Goal: Information Seeking & Learning: Learn about a topic

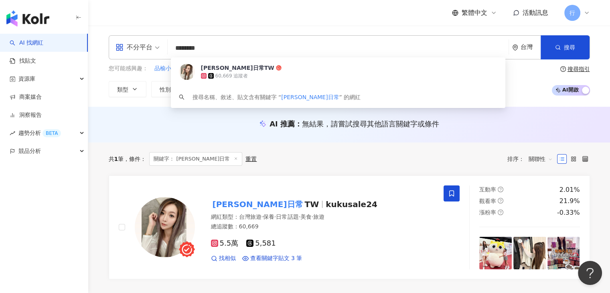
drag, startPoint x: 0, startPoint y: 0, endPoint x: 174, endPoint y: 49, distance: 180.4
click at [174, 49] on input "*******" at bounding box center [338, 47] width 334 height 15
paste input "search"
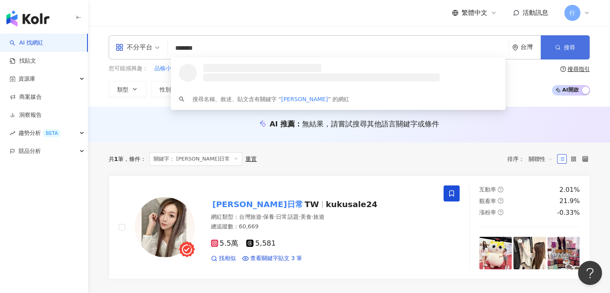
click at [556, 46] on circle "button" at bounding box center [557, 47] width 4 height 4
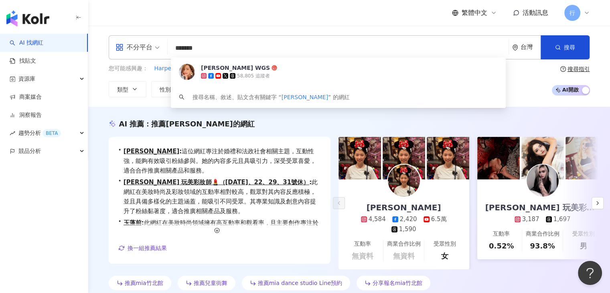
drag, startPoint x: 206, startPoint y: 46, endPoint x: 170, endPoint y: 51, distance: 36.7
click at [171, 51] on input "*******" at bounding box center [338, 47] width 334 height 15
paste input "**"
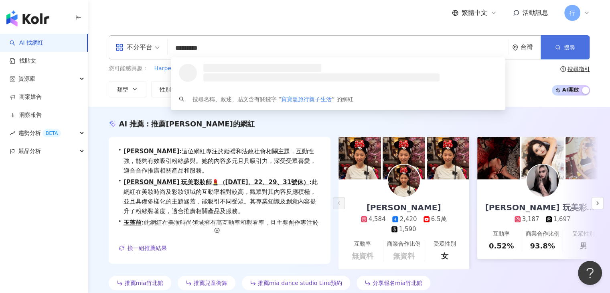
click at [568, 55] on button "搜尋" at bounding box center [564, 47] width 49 height 24
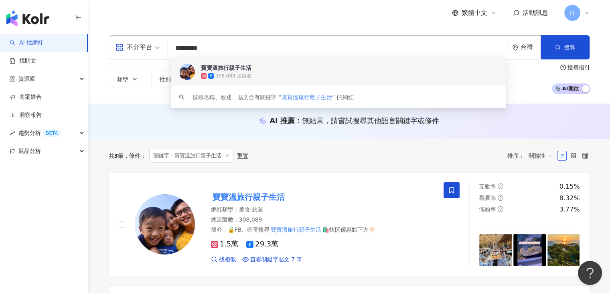
click at [196, 46] on input "*********" at bounding box center [338, 47] width 334 height 15
drag, startPoint x: 278, startPoint y: 46, endPoint x: 177, endPoint y: 46, distance: 101.0
click at [169, 48] on div "不分平台 ********* 台灣 搜尋 83716547-6114-4477-9ff7-ffb20f5c114f keyword 寶寶溫旅行親子生活 308…" at bounding box center [349, 47] width 481 height 24
paste input "search"
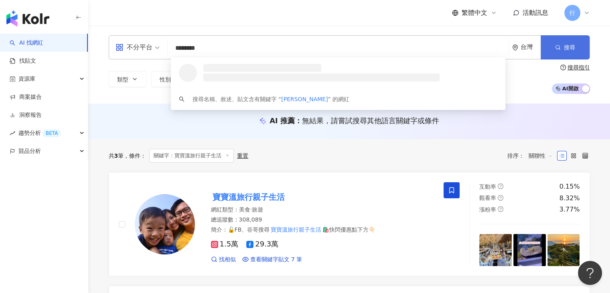
click at [562, 47] on button "搜尋" at bounding box center [564, 47] width 49 height 24
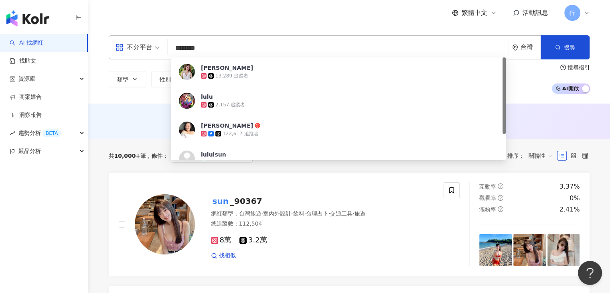
drag, startPoint x: 220, startPoint y: 47, endPoint x: 168, endPoint y: 50, distance: 51.4
click at [168, 50] on div "不分平台 ******** 台灣 搜尋 093ab467-5452-4f4b-a2af-0e273277d18f Lulu Sun 13,289 追蹤者 lu…" at bounding box center [349, 47] width 481 height 24
paste input "*"
type input "*********"
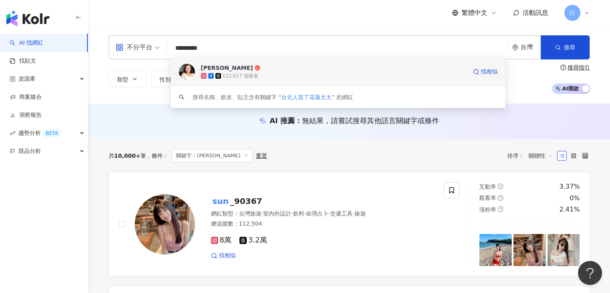
click at [289, 67] on span "Lulu Sun" at bounding box center [334, 68] width 266 height 8
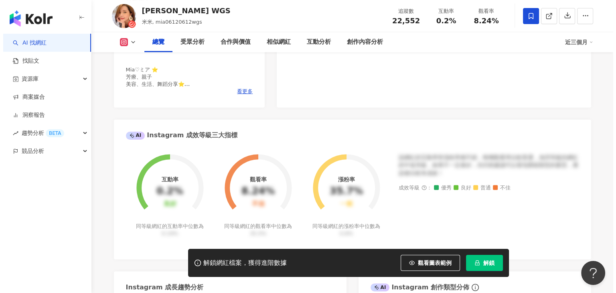
scroll to position [240, 0]
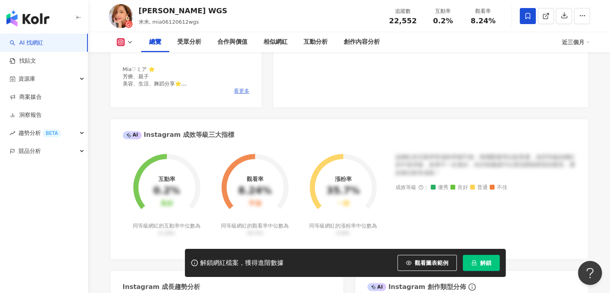
click at [242, 88] on span "看更多" at bounding box center [242, 90] width 16 height 7
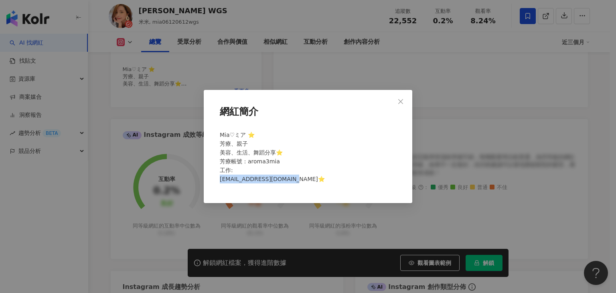
drag, startPoint x: 220, startPoint y: 180, endPoint x: 293, endPoint y: 183, distance: 73.4
click at [293, 183] on div "Mia♡ミア ⭐️ 芳療、親子 美容、生活、舞蹈分享⭐️ 芳療帳號：aroma3mia 工作: Miachuang0612@gmail.com⭐️" at bounding box center [307, 160] width 183 height 66
copy span "Miachuang0612@gmail.com"
click at [404, 106] on button "Close" at bounding box center [400, 101] width 16 height 16
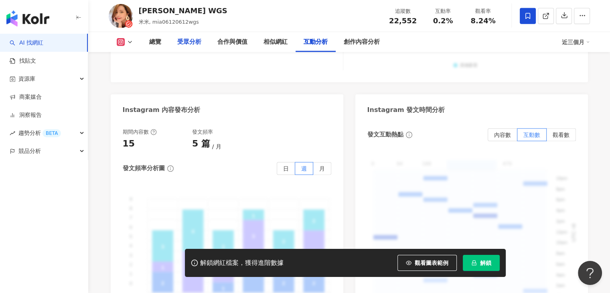
scroll to position [2007, 0]
click at [131, 41] on icon at bounding box center [130, 42] width 6 height 6
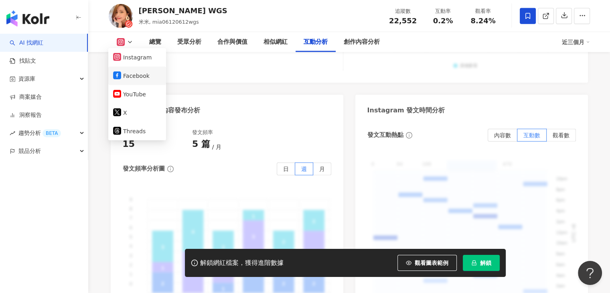
click at [130, 71] on button "Facebook" at bounding box center [137, 75] width 48 height 11
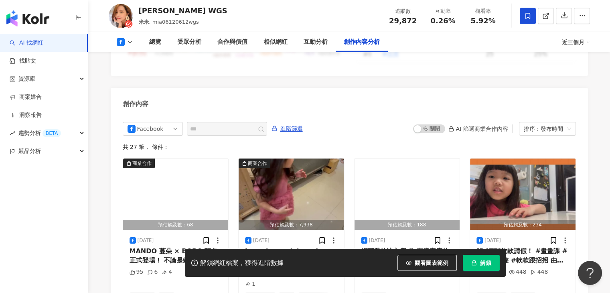
scroll to position [2144, 0]
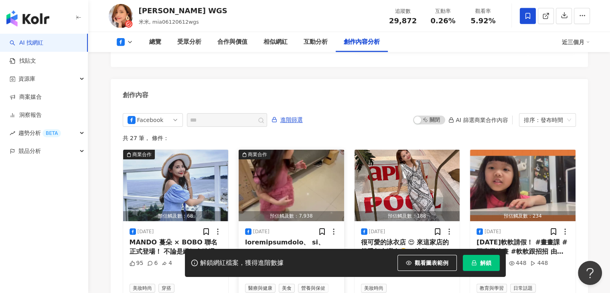
click at [324, 172] on img "button" at bounding box center [290, 185] width 105 height 71
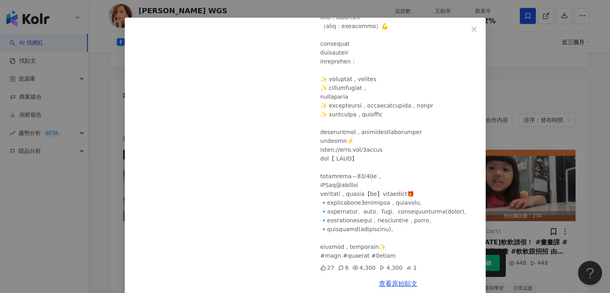
scroll to position [34, 0]
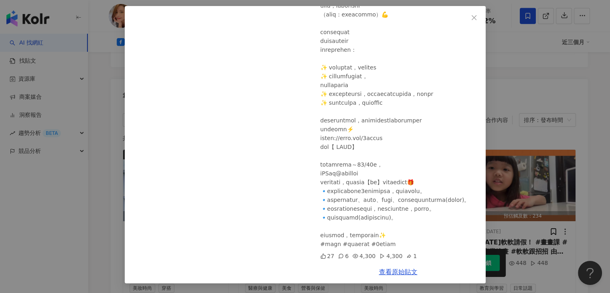
click at [499, 72] on div "Mia 小米兒 WGS 2025/7/1 27 6 4,300 4,300 1 查看原始貼文" at bounding box center [305, 146] width 610 height 293
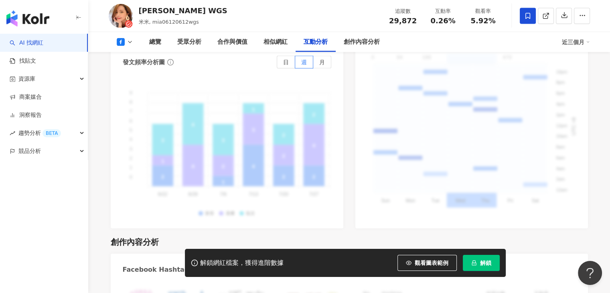
scroll to position [1703, 0]
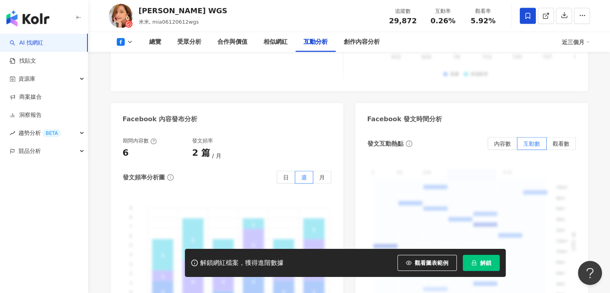
click at [129, 40] on icon at bounding box center [130, 42] width 6 height 6
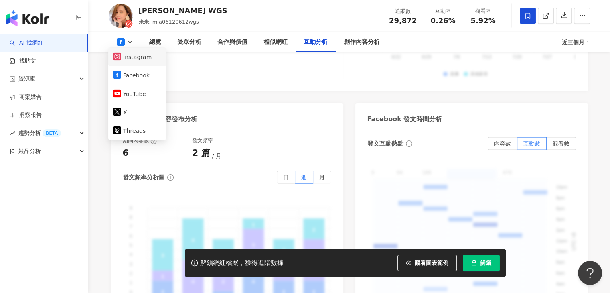
click at [139, 56] on button "Instagram" at bounding box center [137, 56] width 48 height 11
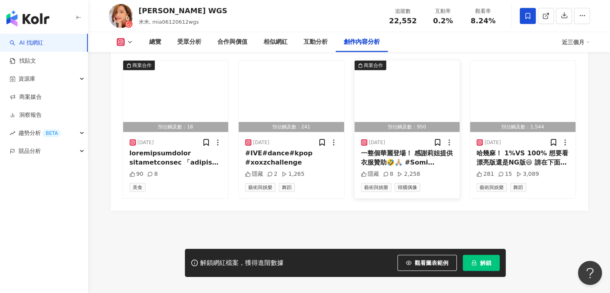
scroll to position [2448, 0]
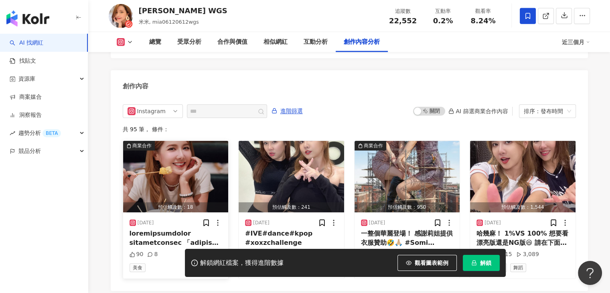
click at [181, 158] on img "button" at bounding box center [175, 176] width 105 height 71
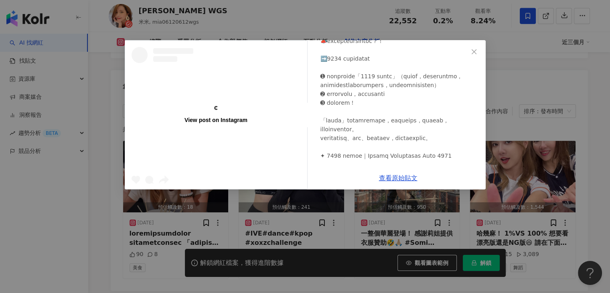
scroll to position [193, 0]
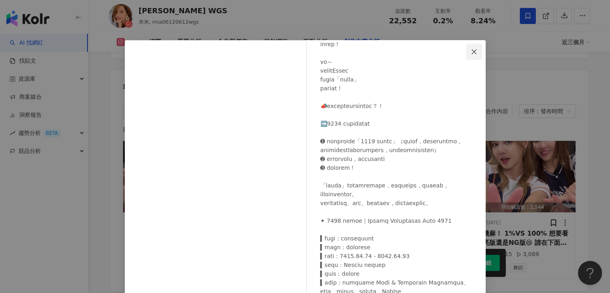
click at [471, 48] on icon "close" at bounding box center [474, 51] width 6 height 6
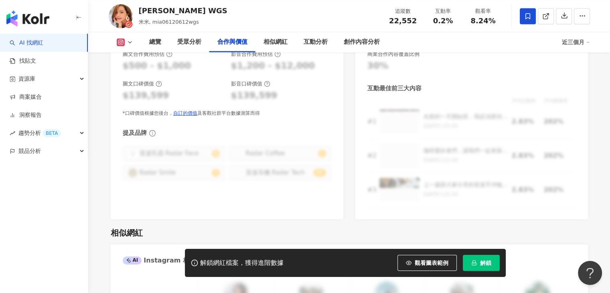
scroll to position [1166, 0]
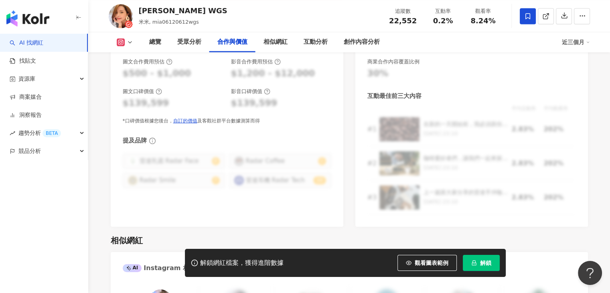
click at [131, 42] on icon at bounding box center [130, 42] width 6 height 6
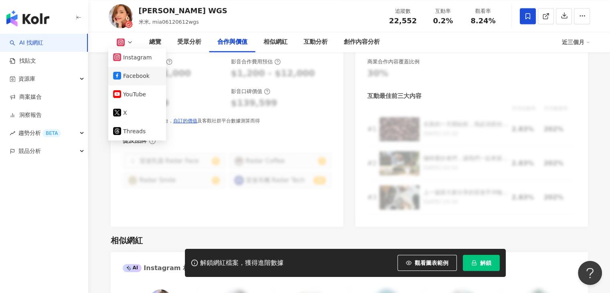
click at [129, 74] on button "Facebook" at bounding box center [137, 75] width 48 height 11
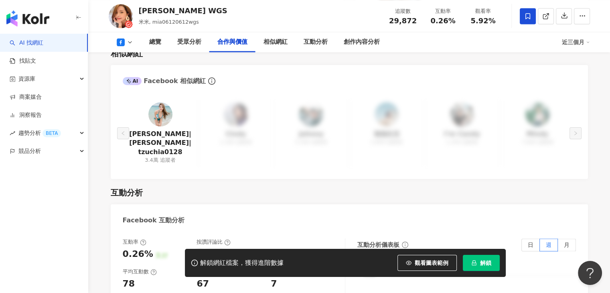
scroll to position [979, 0]
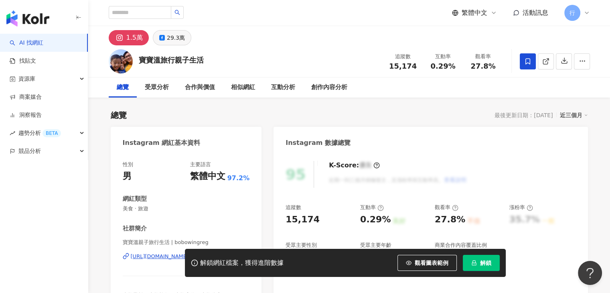
click at [164, 41] on button "29.3萬" at bounding box center [172, 37] width 38 height 15
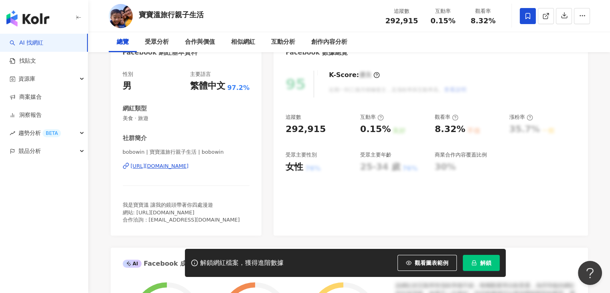
scroll to position [120, 0]
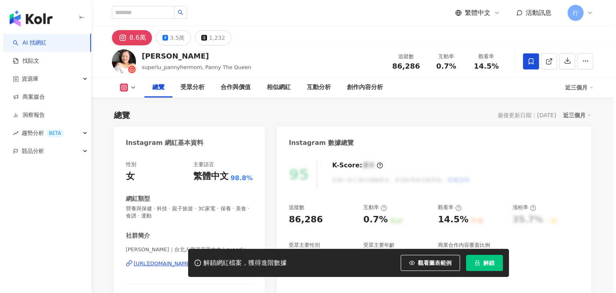
scroll to position [160, 0]
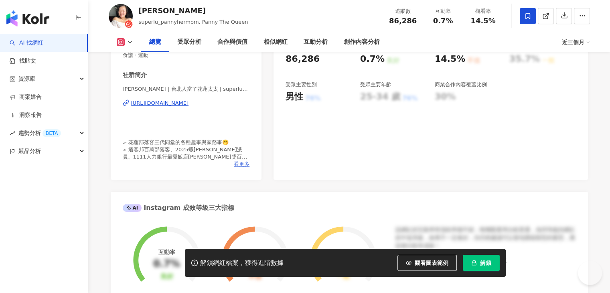
click at [236, 165] on span "看更多" at bounding box center [242, 163] width 16 height 7
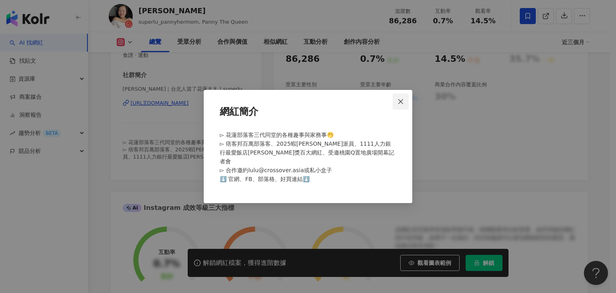
click at [404, 105] on span "Close" at bounding box center [400, 101] width 16 height 6
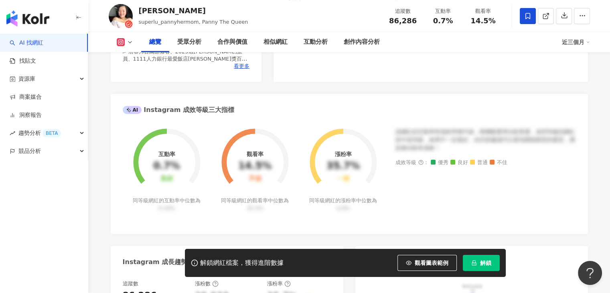
scroll to position [206, 0]
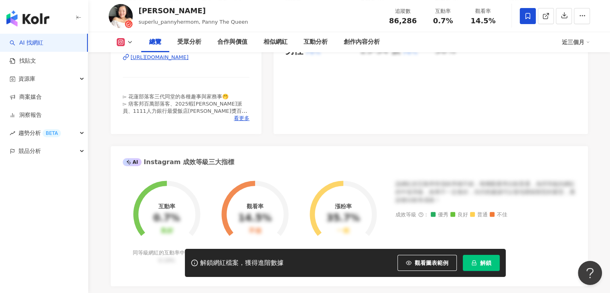
click at [128, 40] on icon at bounding box center [130, 42] width 6 height 6
click at [136, 76] on button "Facebook" at bounding box center [137, 75] width 48 height 11
click at [492, 99] on div "95 K-Score : 優良 近期一到三個月積極發文，且漲粉率與互動率高。 查看說明 追蹤數 35,099 互動率 0.41% 良好 觀看率 6.29% 不…" at bounding box center [430, 40] width 314 height 187
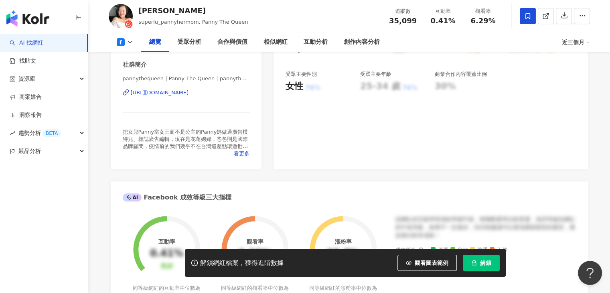
scroll to position [139, 0]
